Goal: Check status

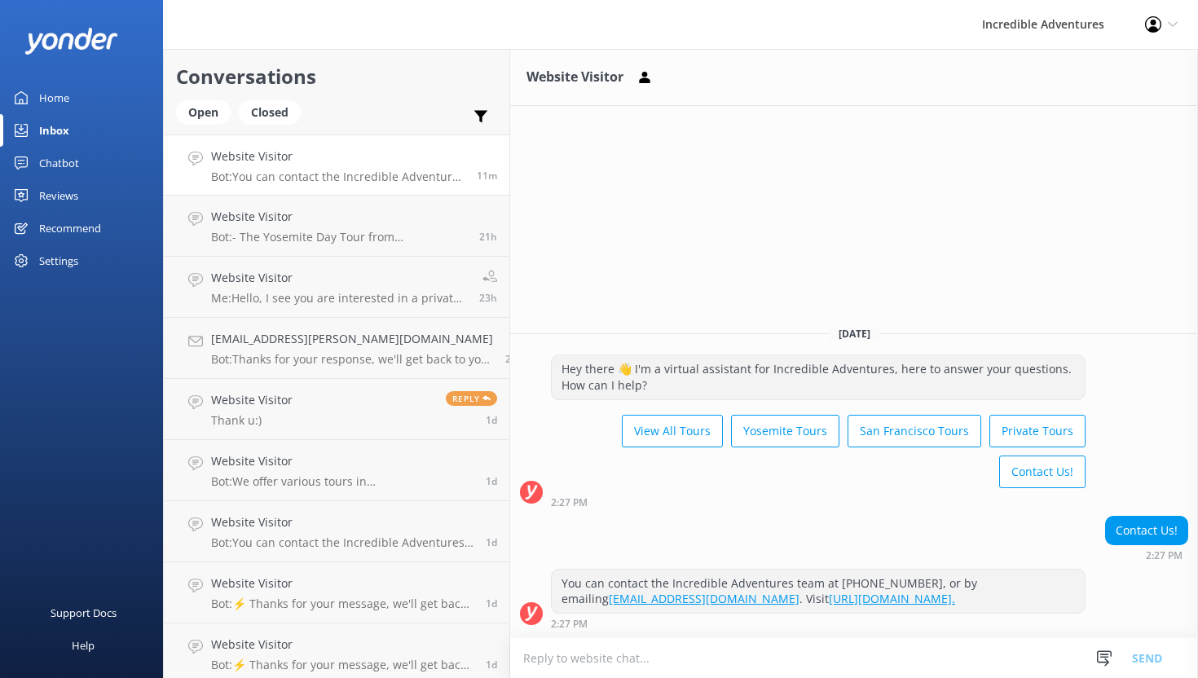
click at [393, 170] on p "Bot: You can contact the Incredible Adventures team at [PHONE_NUMBER], or by em…" at bounding box center [337, 177] width 253 height 15
